Goal: Transaction & Acquisition: Subscribe to service/newsletter

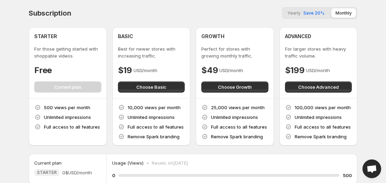
scroll to position [74, 0]
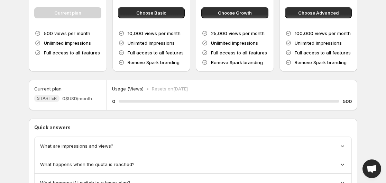
click at [200, 77] on div "Subscription Yearly Save 20% Monthly STARTER For those getting started with sho…" at bounding box center [193, 65] width 329 height 264
click at [168, 75] on div "Subscription Yearly Save 20% Monthly STARTER For those getting started with sho…" at bounding box center [193, 65] width 329 height 264
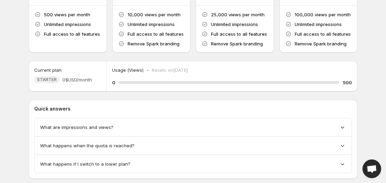
scroll to position [109, 0]
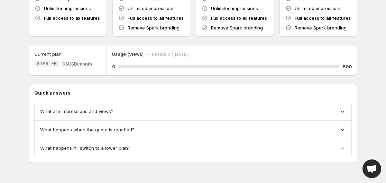
click at [365, 61] on div "Subscription Yearly Save 20% Monthly STARTER For those getting started with sho…" at bounding box center [193, 37] width 346 height 292
click at [342, 111] on icon at bounding box center [342, 111] width 7 height 7
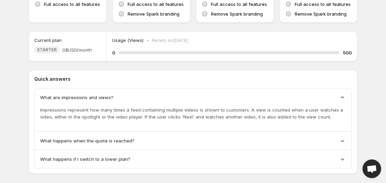
scroll to position [134, 0]
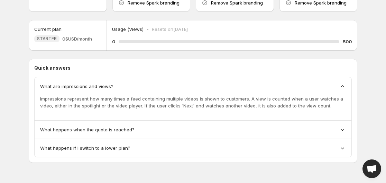
click at [342, 83] on icon at bounding box center [342, 86] width 7 height 7
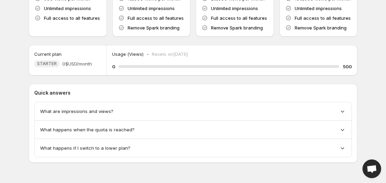
click at [341, 128] on icon at bounding box center [342, 129] width 7 height 7
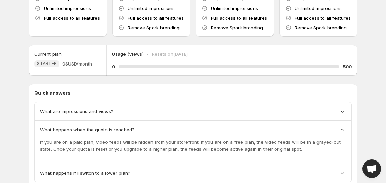
scroll to position [134, 0]
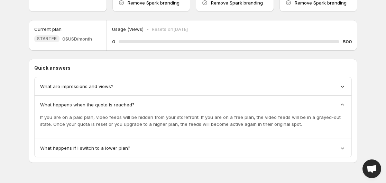
drag, startPoint x: 295, startPoint y: 126, endPoint x: 287, endPoint y: 126, distance: 8.3
click at [287, 126] on p "If you are on a paid plan, video feeds will be hidden from your storefront. If …" at bounding box center [193, 121] width 306 height 14
drag, startPoint x: 276, startPoint y: 125, endPoint x: 265, endPoint y: 122, distance: 11.0
click at [270, 124] on p "If you are on a paid plan, video feeds will be hidden from your storefront. If …" at bounding box center [193, 121] width 306 height 14
click at [260, 117] on p "If you are on a paid plan, video feeds will be hidden from your storefront. If …" at bounding box center [193, 121] width 306 height 14
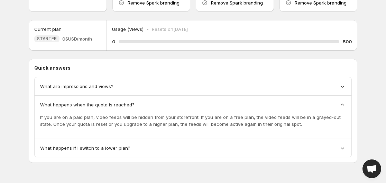
click at [258, 115] on p "If you are on a paid plan, video feeds will be hidden from your storefront. If …" at bounding box center [193, 121] width 306 height 14
click at [341, 102] on icon at bounding box center [342, 104] width 7 height 7
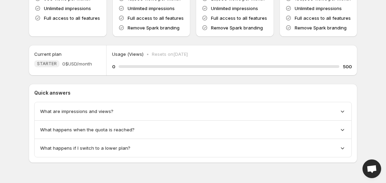
scroll to position [109, 0]
click at [338, 149] on div "What happens if I switch to a lower plan?" at bounding box center [193, 147] width 306 height 7
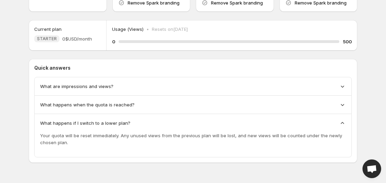
click at [344, 123] on icon at bounding box center [342, 123] width 3 height 2
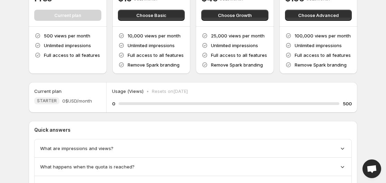
scroll to position [39, 0]
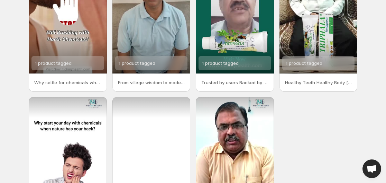
scroll to position [104, 0]
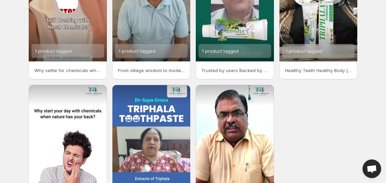
click at [339, 124] on div "1 product tagged Why settle for chemicals when you can have natures touch [PERS…" at bounding box center [193, 81] width 329 height 319
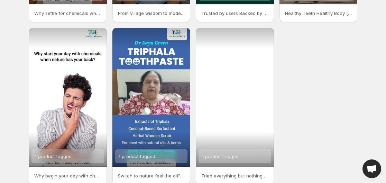
scroll to position [173, 0]
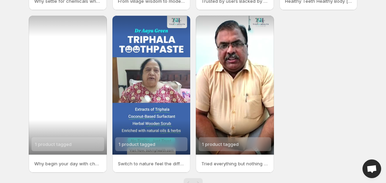
click at [60, 140] on div "1 product tagged" at bounding box center [53, 144] width 37 height 14
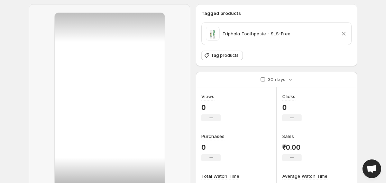
scroll to position [69, 0]
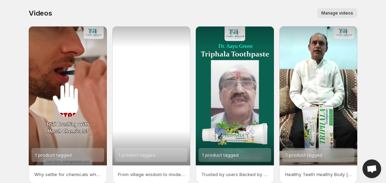
scroll to position [18, 0]
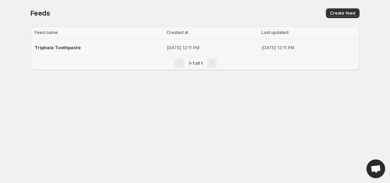
click at [60, 47] on span "Triphala Toothpaste" at bounding box center [58, 48] width 46 height 6
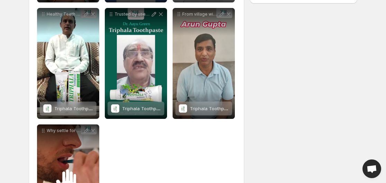
scroll to position [215, 0]
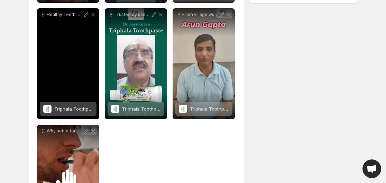
click at [51, 57] on div "Healthy Teeth Healthy Body [PERSON_NAME] 51 struggled with tooth sensitivity fo…" at bounding box center [68, 63] width 62 height 111
click at [71, 67] on div "Healthy Teeth Healthy Body [PERSON_NAME] 51 struggled with tooth sensitivity fo…" at bounding box center [68, 63] width 62 height 111
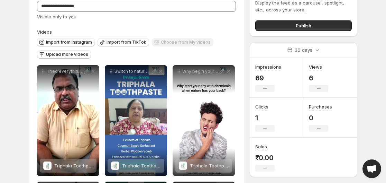
scroll to position [8, 0]
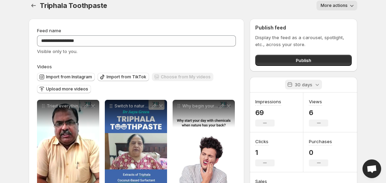
click at [320, 84] on icon at bounding box center [317, 84] width 7 height 7
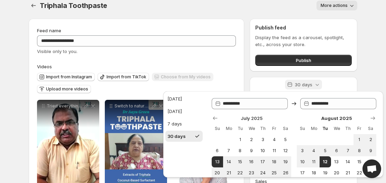
click at [320, 84] on icon at bounding box center [317, 84] width 7 height 7
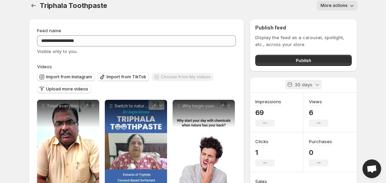
click at [319, 84] on icon at bounding box center [317, 84] width 7 height 7
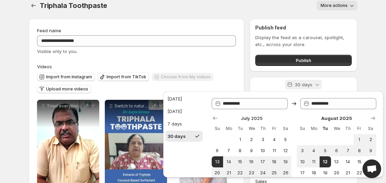
click at [319, 84] on icon at bounding box center [317, 84] width 7 height 7
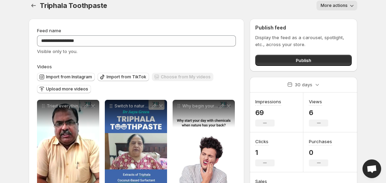
click at [382, 82] on body "**********" at bounding box center [193, 83] width 386 height 183
click at [382, 86] on body "**********" at bounding box center [193, 83] width 386 height 183
click at [351, 6] on icon "button" at bounding box center [352, 5] width 7 height 7
click at [246, 13] on div "Triphala Toothpaste. This page is ready Triphala Toothpaste More actions More a…" at bounding box center [193, 5] width 329 height 26
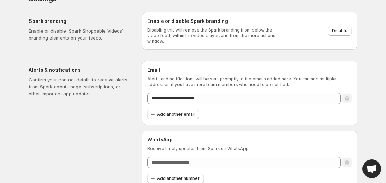
scroll to position [18, 0]
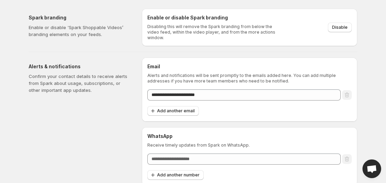
click at [239, 59] on div "**********" at bounding box center [250, 89] width 216 height 64
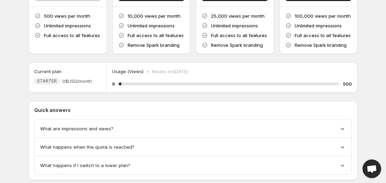
scroll to position [109, 0]
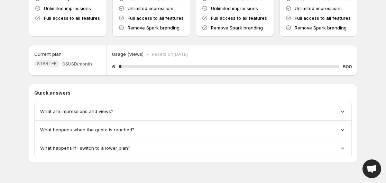
drag, startPoint x: 126, startPoint y: 68, endPoint x: 210, endPoint y: 69, distance: 83.4
click at [152, 68] on div "6 1.2 % 500" at bounding box center [232, 66] width 240 height 7
drag, startPoint x: 210, startPoint y: 69, endPoint x: 237, endPoint y: 69, distance: 27.7
click at [218, 69] on div "6 1.2 % 500" at bounding box center [232, 66] width 240 height 7
drag, startPoint x: 237, startPoint y: 69, endPoint x: 281, endPoint y: 73, distance: 43.5
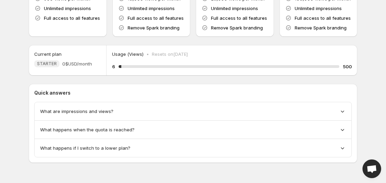
click at [278, 73] on div "Usage (Views) • Resets on 11 September 2025 6 1.2 % 500" at bounding box center [232, 60] width 251 height 30
click at [337, 66] on div "1.2 %" at bounding box center [229, 66] width 221 height 3
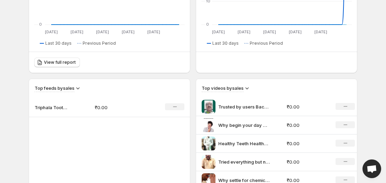
scroll to position [208, 0]
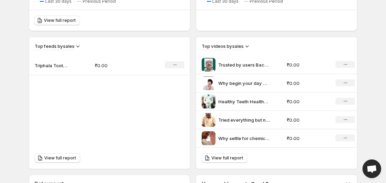
click at [245, 48] on icon at bounding box center [247, 46] width 7 height 7
click at [246, 44] on icon at bounding box center [247, 46] width 7 height 7
click at [250, 44] on icon at bounding box center [247, 46] width 7 height 7
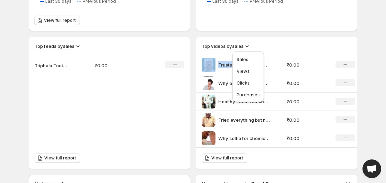
click at [250, 44] on icon at bounding box center [247, 46] width 7 height 7
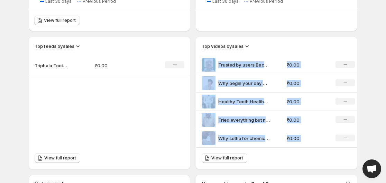
click at [250, 44] on icon at bounding box center [247, 46] width 7 height 7
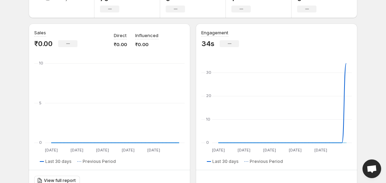
click at [375, 56] on body "Home Feeds Videos Subscription Settings Overview. This page is ready Overview C…" at bounding box center [193, 43] width 386 height 183
click at [369, 83] on body "Home Feeds Videos Subscription Settings Overview. This page is ready Overview C…" at bounding box center [193, 43] width 386 height 183
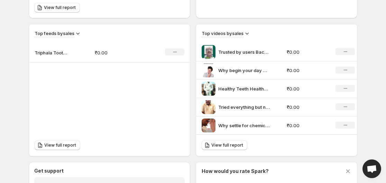
scroll to position [221, 0]
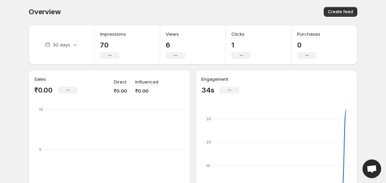
scroll to position [0, 0]
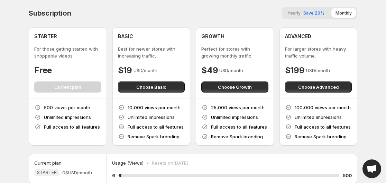
click at [119, 14] on div "Subscription Yearly Save 20% Monthly" at bounding box center [193, 13] width 329 height 12
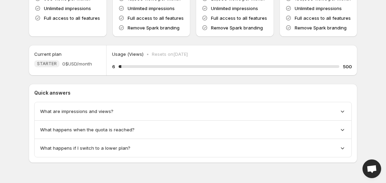
drag, startPoint x: 200, startPoint y: 87, endPoint x: 148, endPoint y: 38, distance: 71.3
click at [148, 38] on div "Subscription Yearly Save 20% Monthly STARTER For those getting started with sho…" at bounding box center [193, 30] width 329 height 264
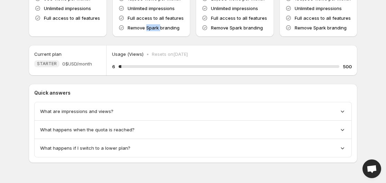
click at [148, 38] on div "Subscription Yearly Save 20% Monthly STARTER For those getting started with sho…" at bounding box center [193, 30] width 329 height 264
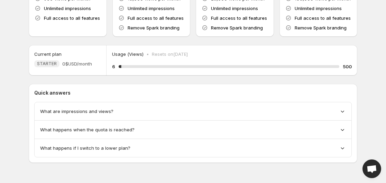
click at [148, 38] on div "Subscription Yearly Save 20% Monthly STARTER For those getting started with sho…" at bounding box center [193, 30] width 329 height 264
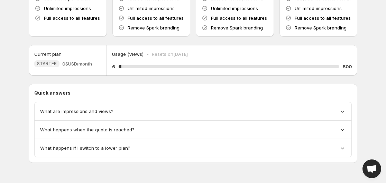
click at [148, 38] on div "Subscription Yearly Save 20% Monthly STARTER For those getting started with sho…" at bounding box center [193, 30] width 329 height 264
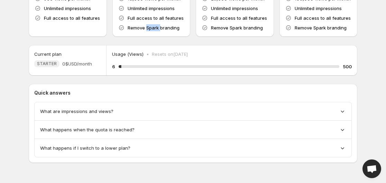
click at [148, 38] on div "Subscription Yearly Save 20% Monthly STARTER For those getting started with sho…" at bounding box center [193, 30] width 329 height 264
